Goal: Information Seeking & Learning: Learn about a topic

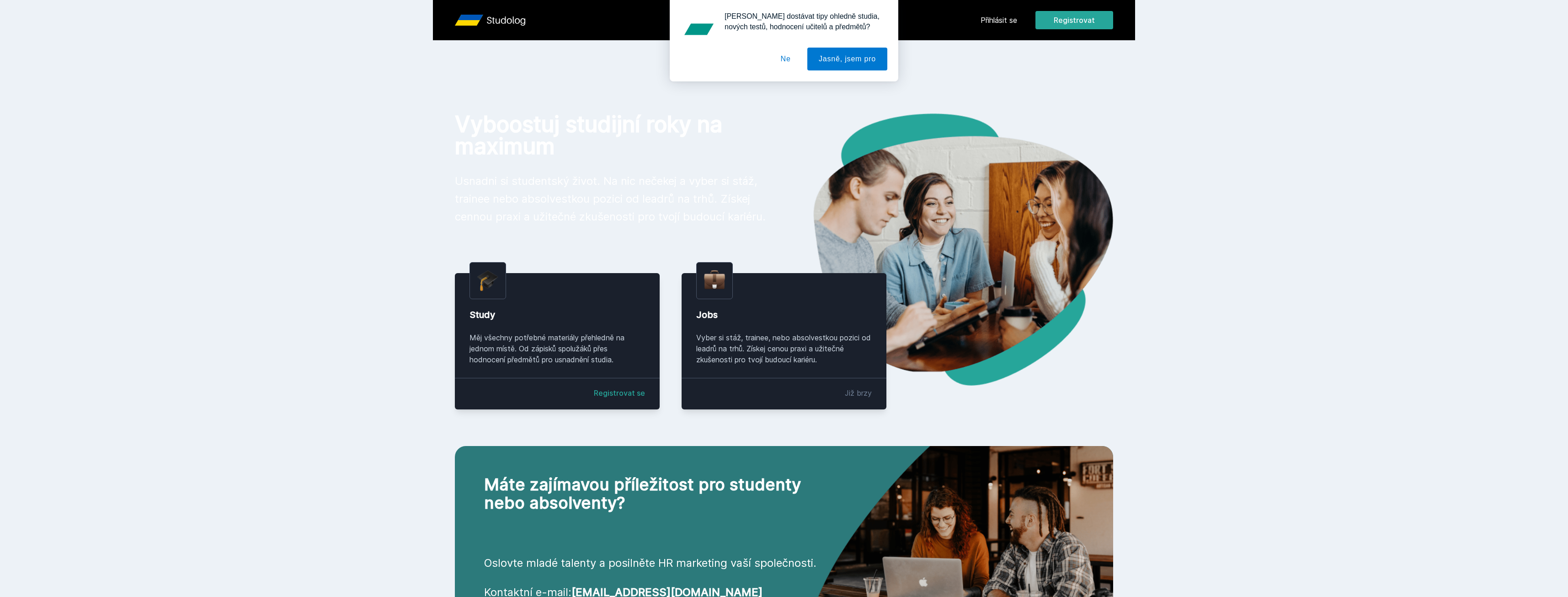
click at [788, 63] on button "Ne" at bounding box center [786, 59] width 33 height 23
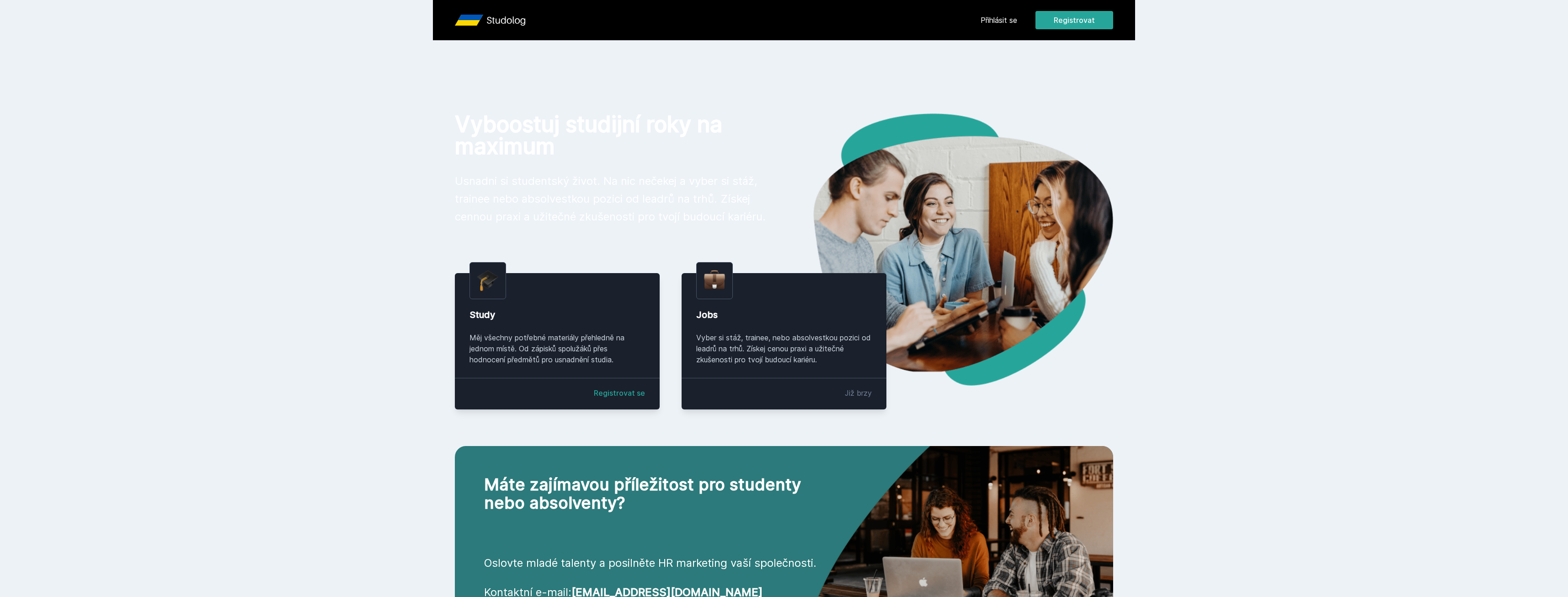
click at [990, 19] on link "Přihlásit se" at bounding box center [998, 20] width 36 height 11
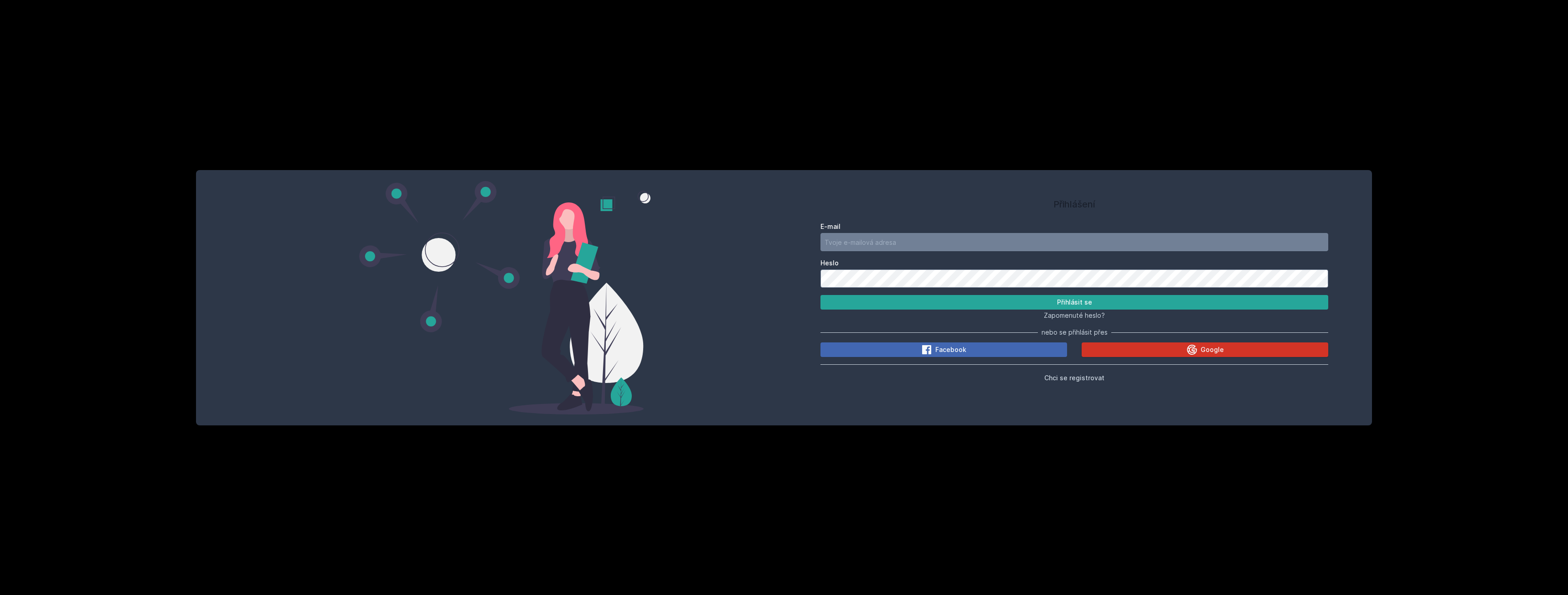
click at [1201, 350] on span "Google" at bounding box center [1212, 350] width 24 height 9
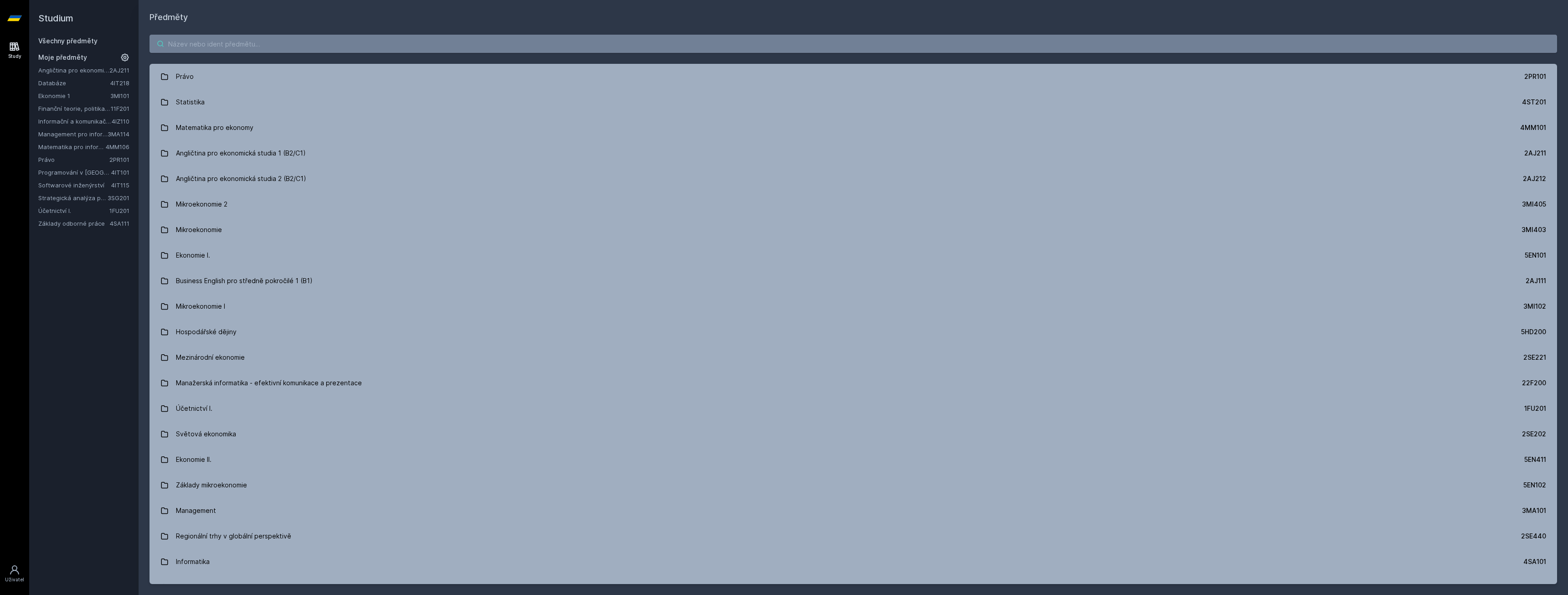
click at [198, 44] on input "search" at bounding box center [853, 43] width 1408 height 18
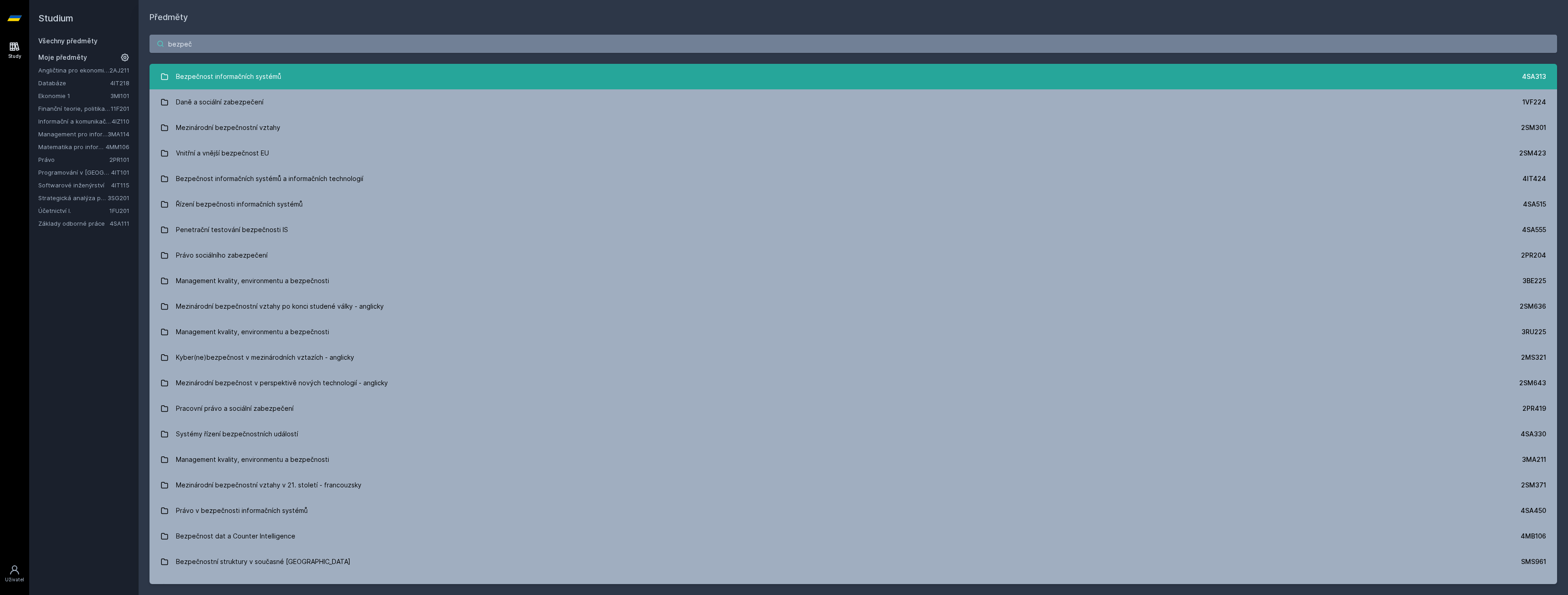
type input "bezpeč"
click at [222, 68] on div "Bezpečnost informačních systémů" at bounding box center [228, 76] width 105 height 18
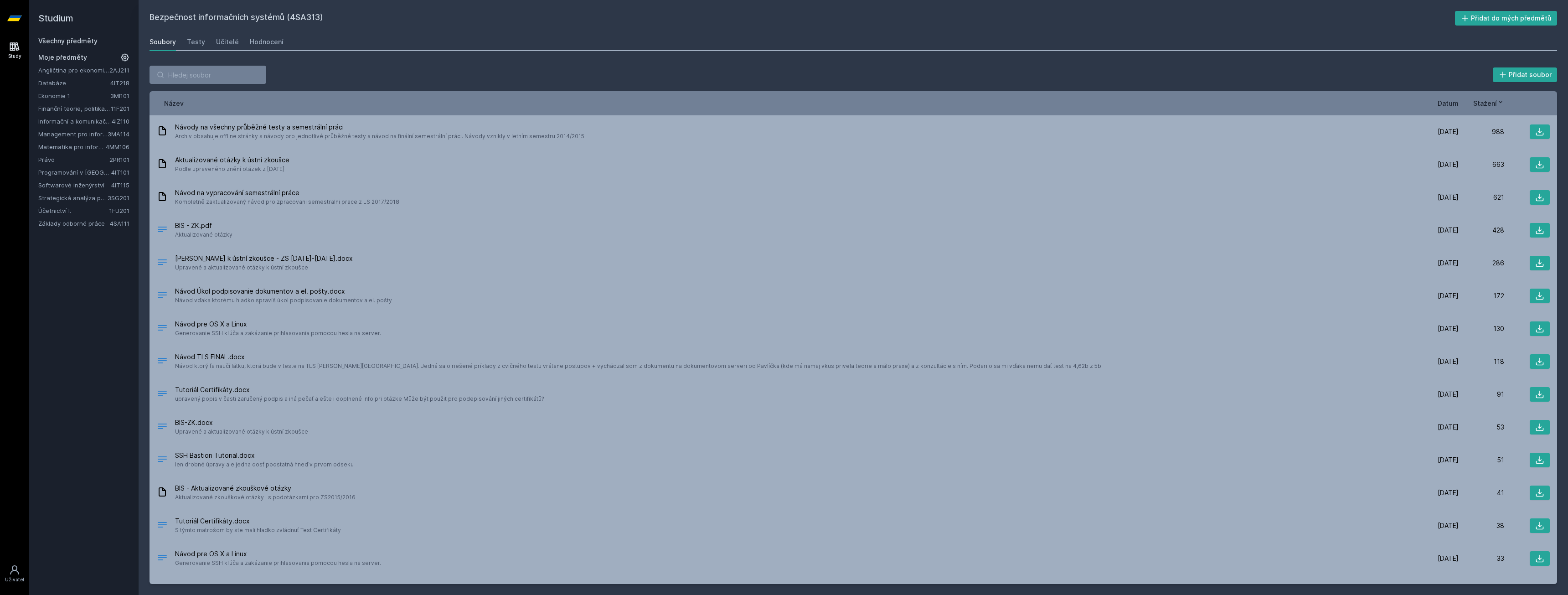
click at [1476, 104] on span "Stažení" at bounding box center [1484, 103] width 24 height 9
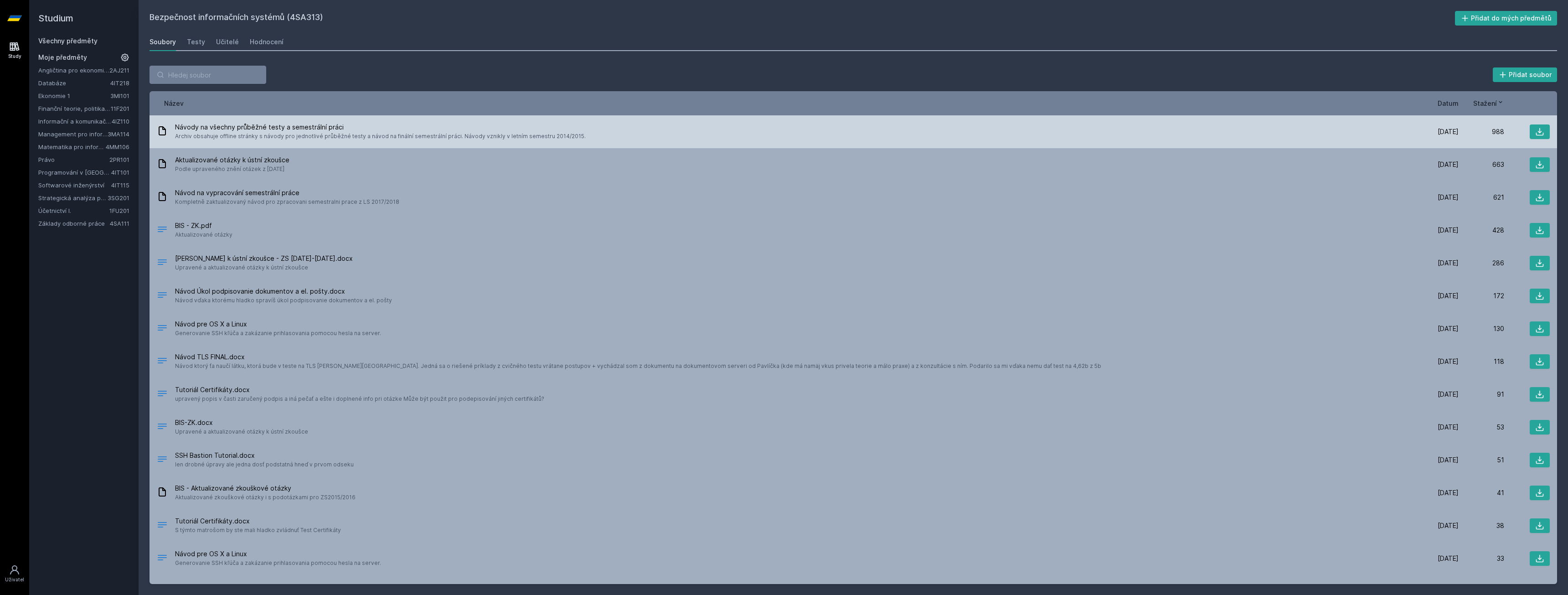
click at [249, 126] on span "Návody na všechny průběžné testy a semestrální práci" at bounding box center [381, 127] width 411 height 9
